Goal: Transaction & Acquisition: Obtain resource

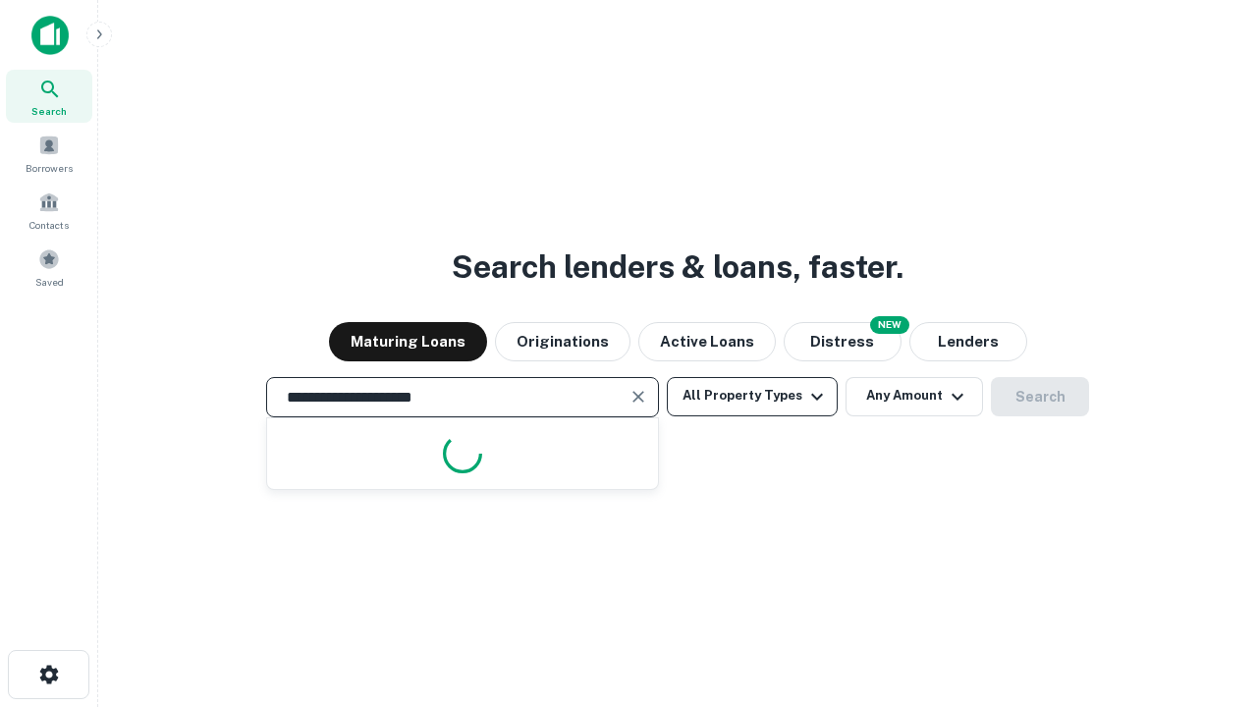
type input "**********"
click at [752, 396] on button "All Property Types" at bounding box center [752, 396] width 171 height 39
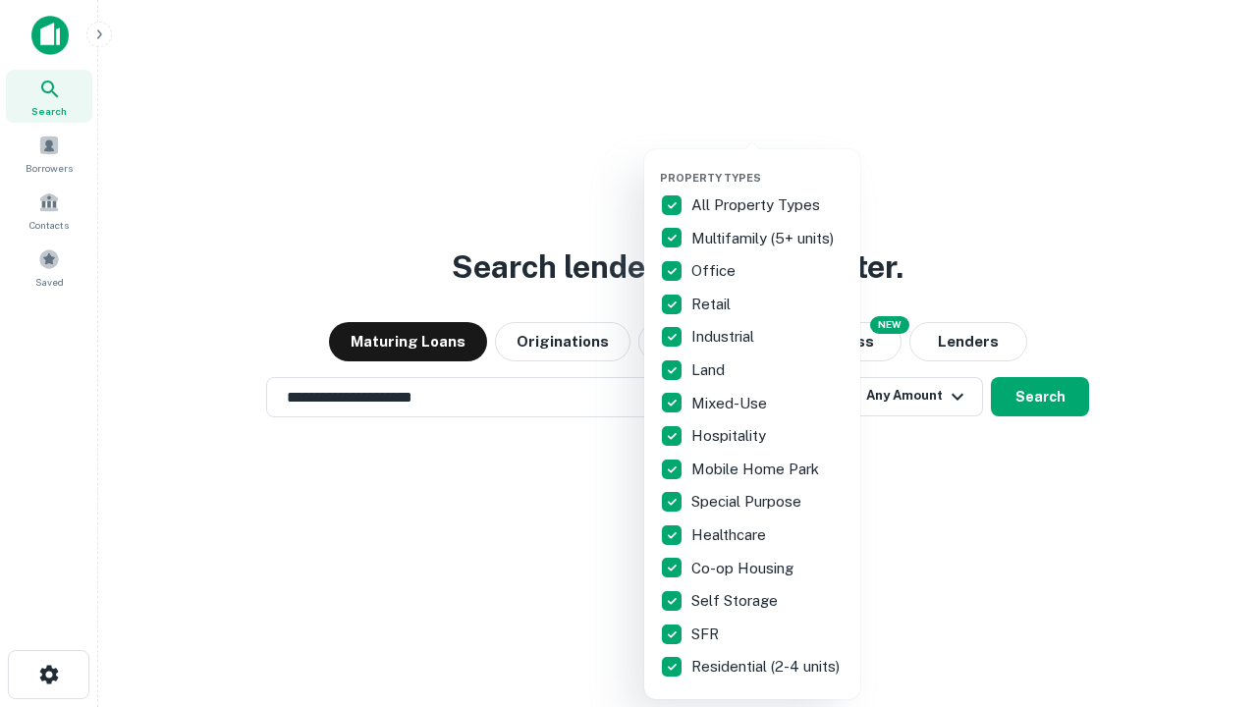
click at [768, 165] on button "button" at bounding box center [768, 165] width 216 height 1
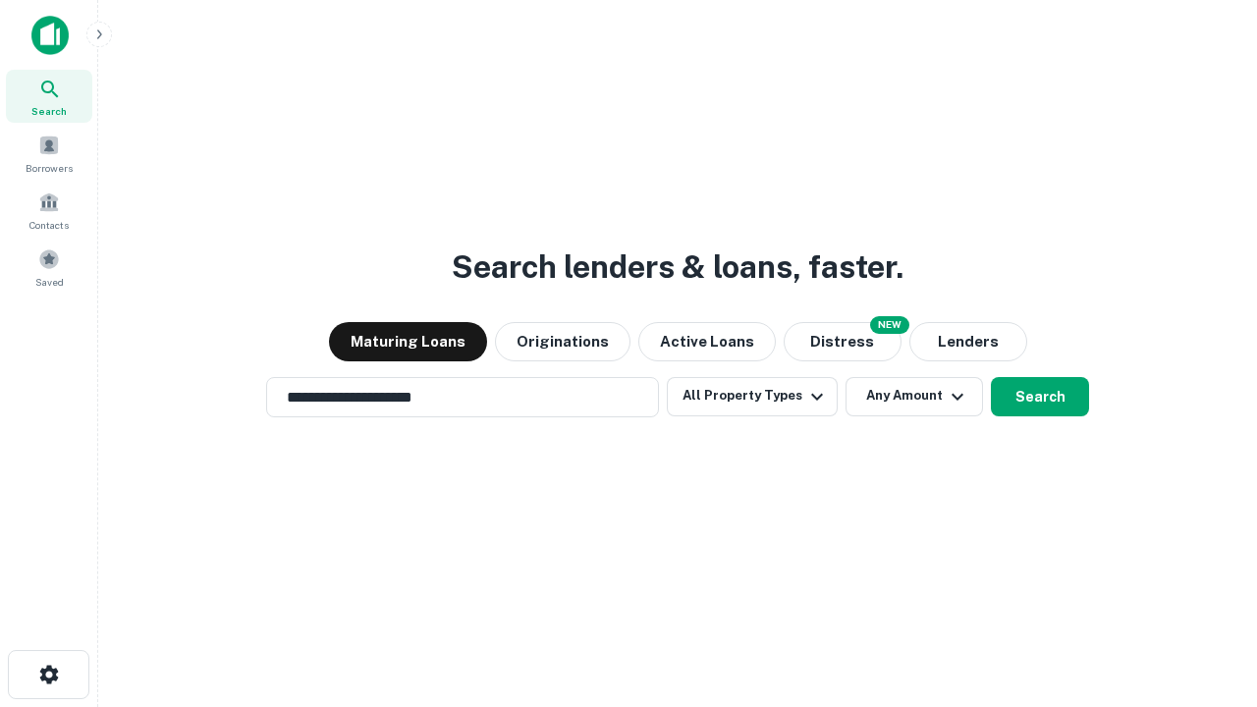
scroll to position [12, 237]
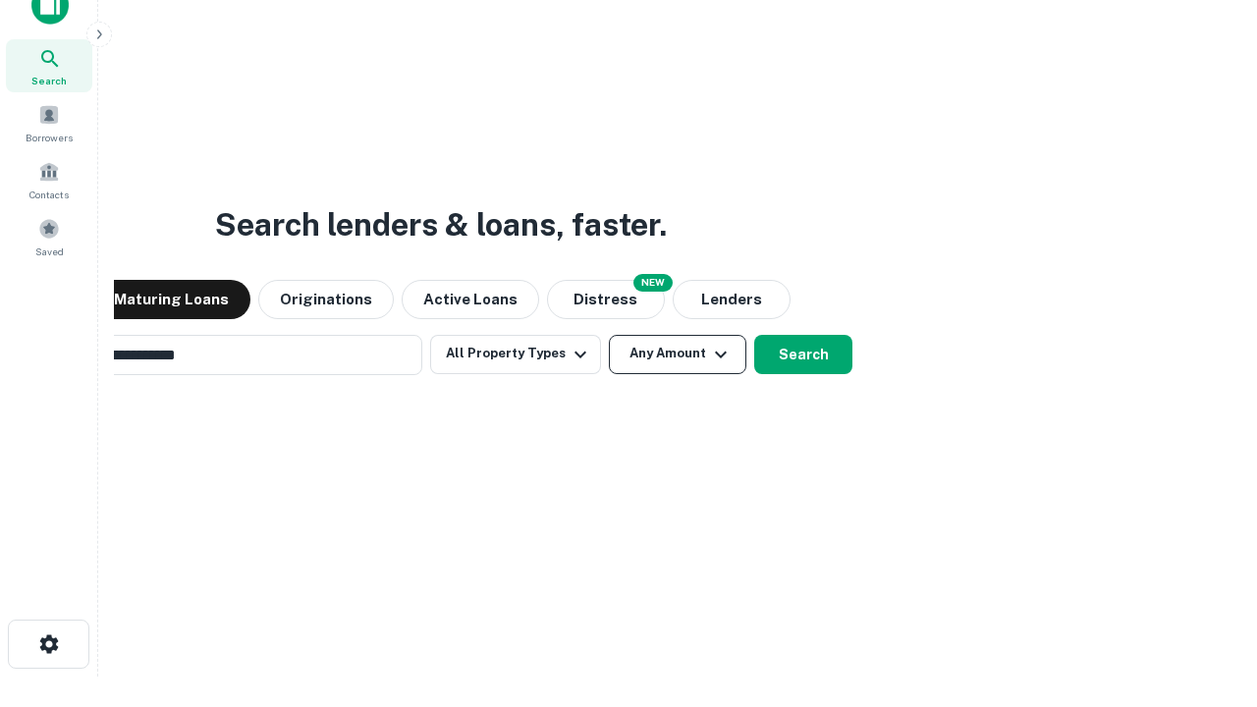
click at [609, 335] on button "Any Amount" at bounding box center [677, 354] width 137 height 39
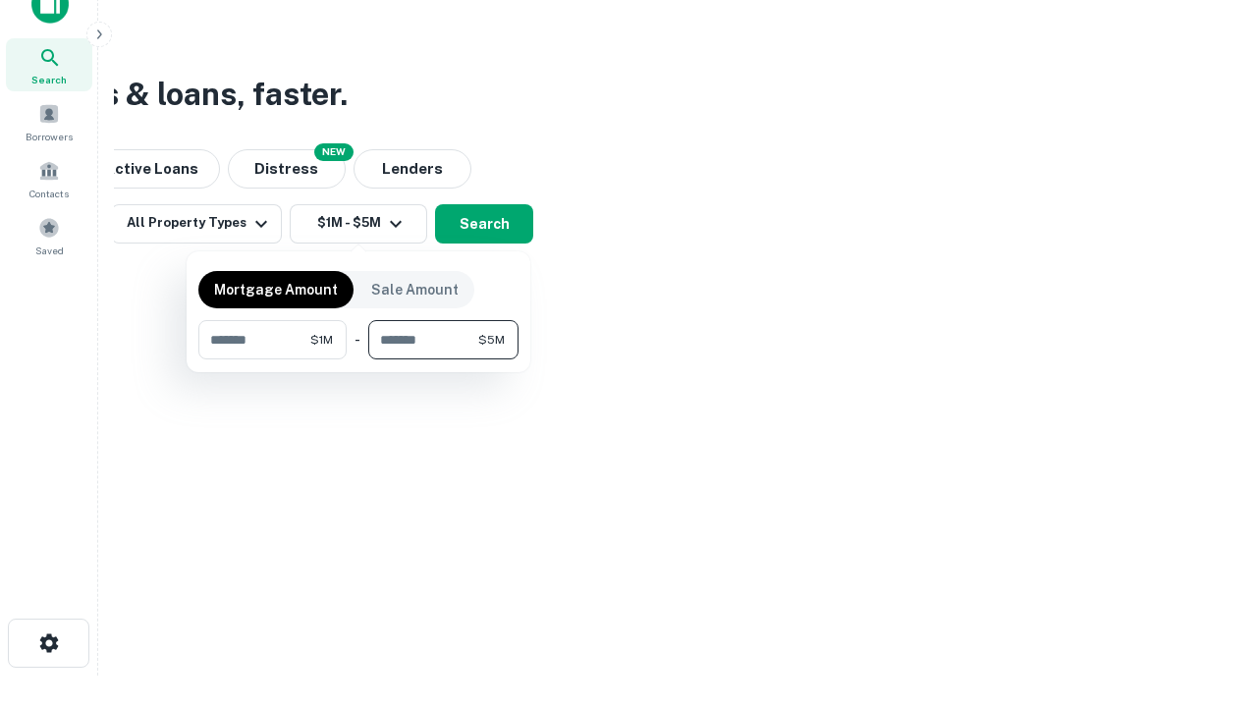
type input "*******"
click at [358, 359] on button "button" at bounding box center [358, 359] width 320 height 1
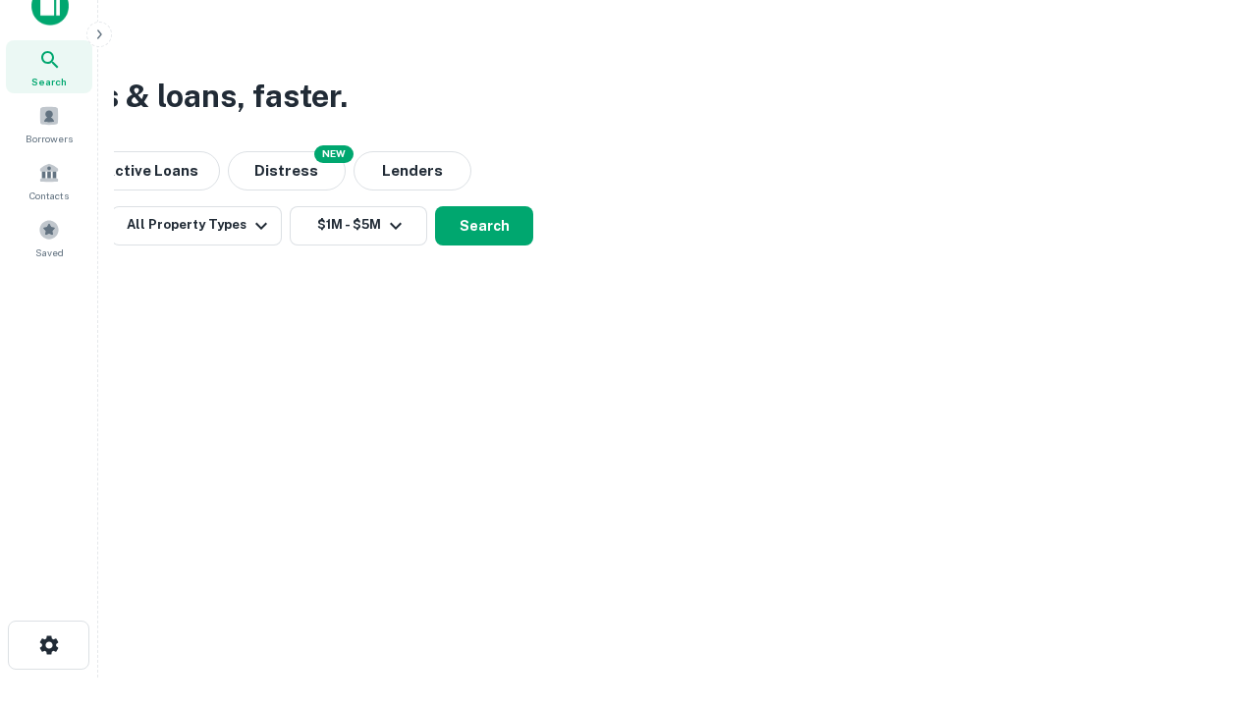
scroll to position [12, 362]
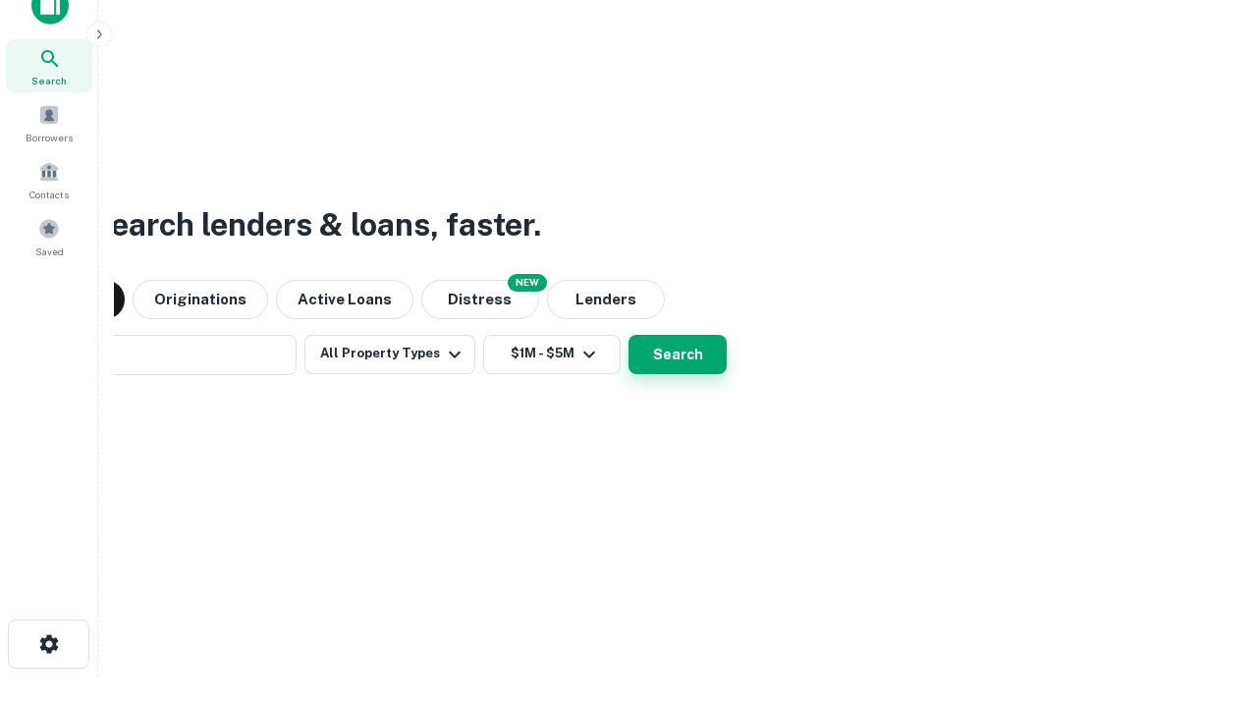
click at [628, 335] on button "Search" at bounding box center [677, 354] width 98 height 39
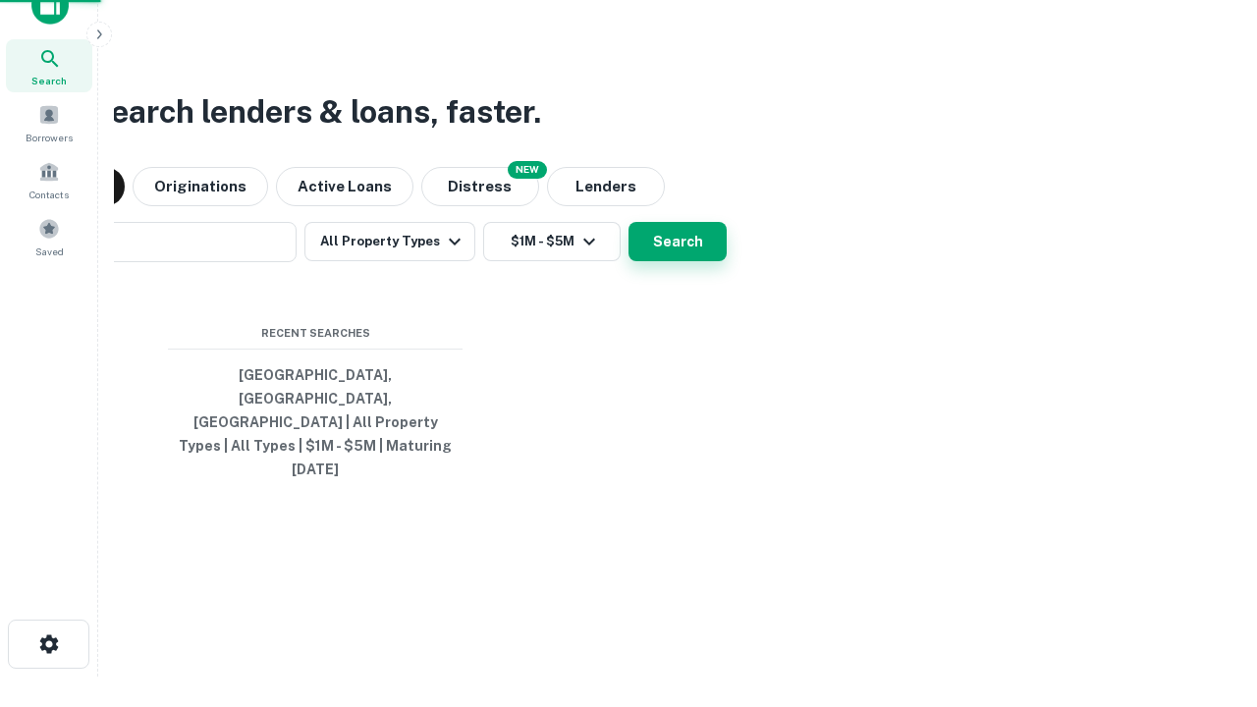
scroll to position [52, 556]
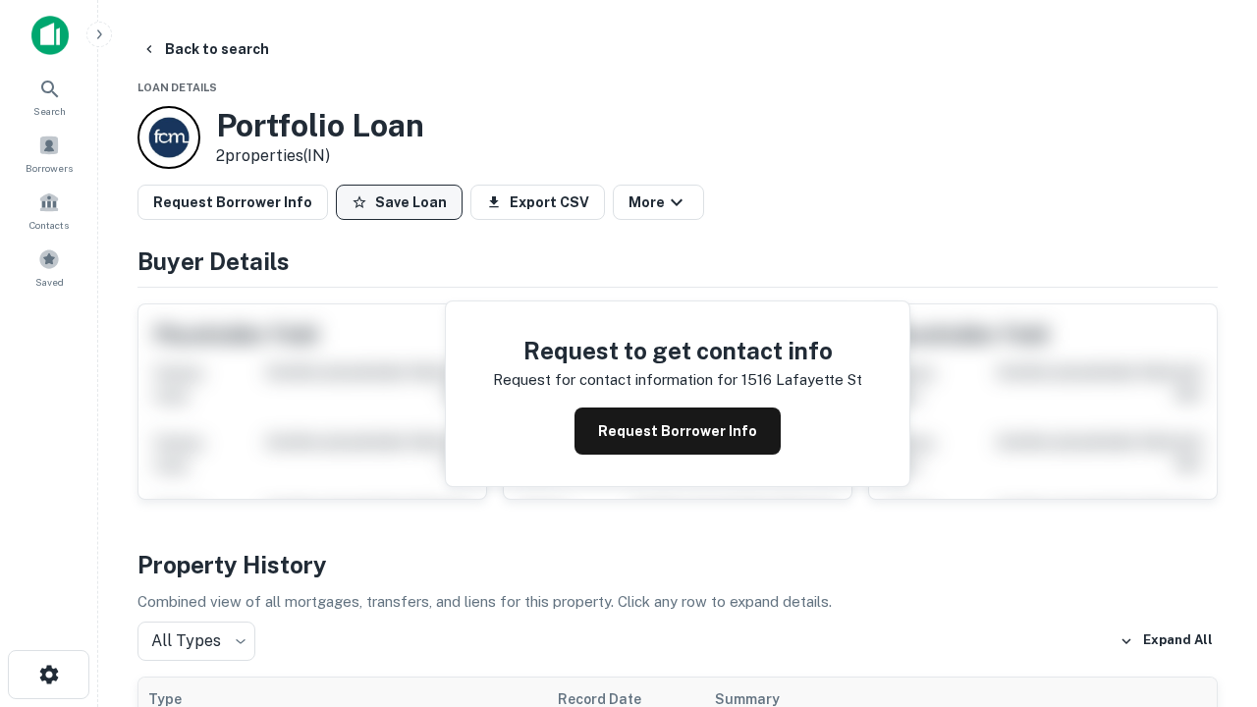
click at [399, 202] on button "Save Loan" at bounding box center [399, 202] width 127 height 35
